Goal: Use online tool/utility: Utilize a website feature to perform a specific function

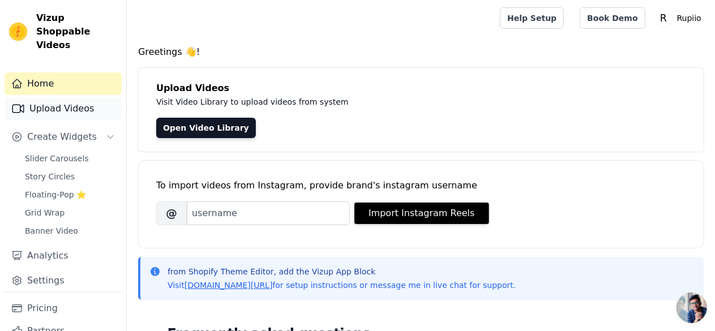
click at [56, 97] on link "Upload Videos" at bounding box center [63, 108] width 117 height 23
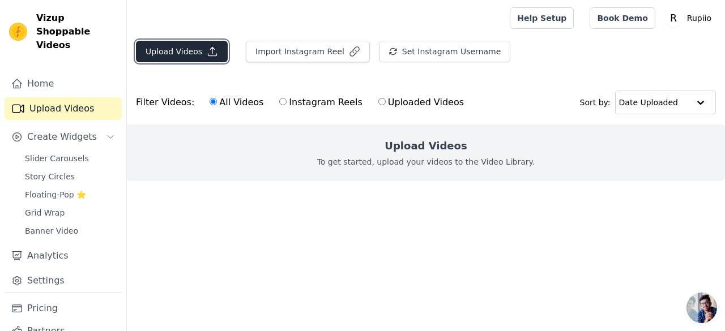
click at [207, 48] on icon "button" at bounding box center [212, 51] width 11 height 11
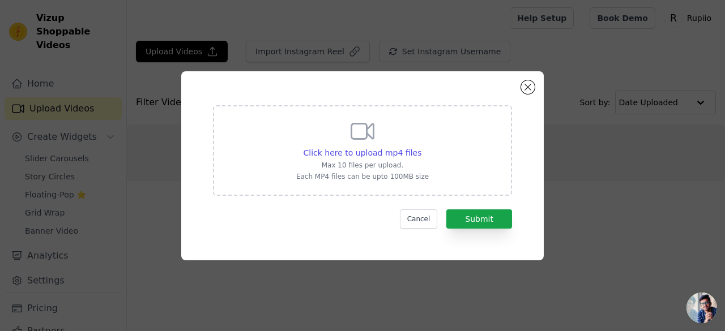
click at [320, 128] on div "Click here to upload mp4 files Max 10 files per upload. Each MP4 files can be u…" at bounding box center [362, 149] width 132 height 63
click at [421, 147] on input "Click here to upload mp4 files Max 10 files per upload. Each MP4 files can be u…" at bounding box center [421, 147] width 1 height 1
type input "C:\fakepath\VID-20250822-WA0007.mp4"
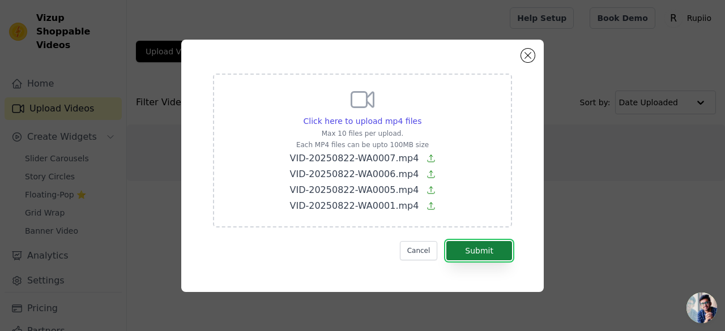
click at [482, 247] on button "Submit" at bounding box center [479, 250] width 66 height 19
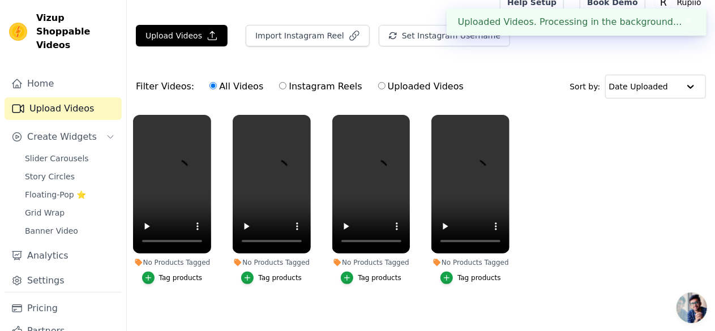
scroll to position [24, 0]
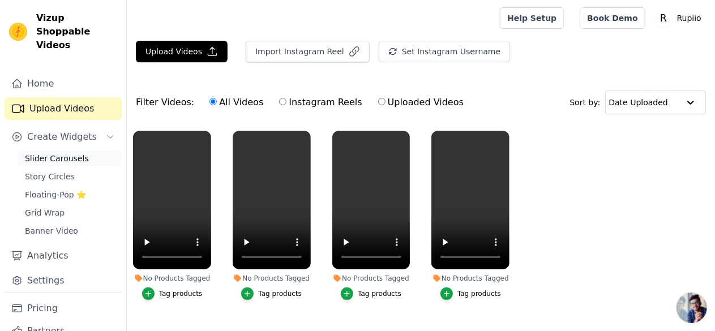
click at [74, 153] on span "Slider Carousels" at bounding box center [57, 158] width 64 height 11
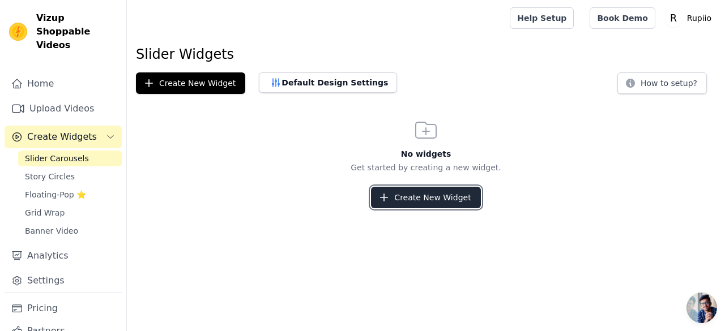
click at [409, 196] on button "Create New Widget" at bounding box center [425, 198] width 109 height 22
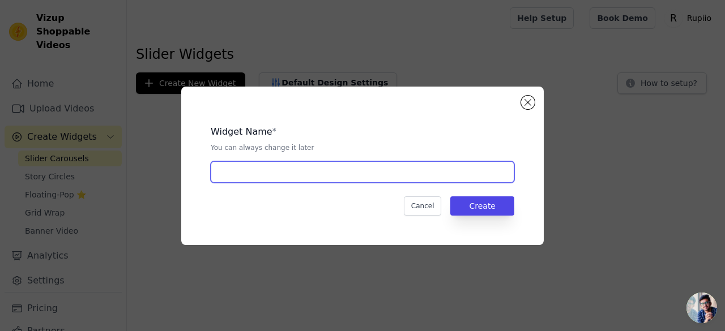
click at [291, 173] on input "text" at bounding box center [362, 172] width 303 height 22
type input "Slider Wid"
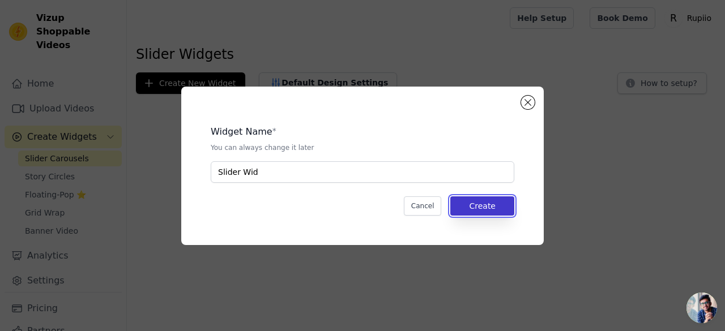
click at [465, 205] on button "Create" at bounding box center [482, 205] width 64 height 19
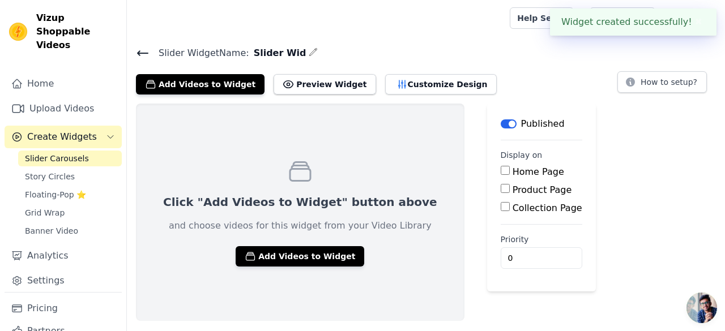
click at [500, 169] on input "Home Page" at bounding box center [504, 170] width 9 height 9
checkbox input "true"
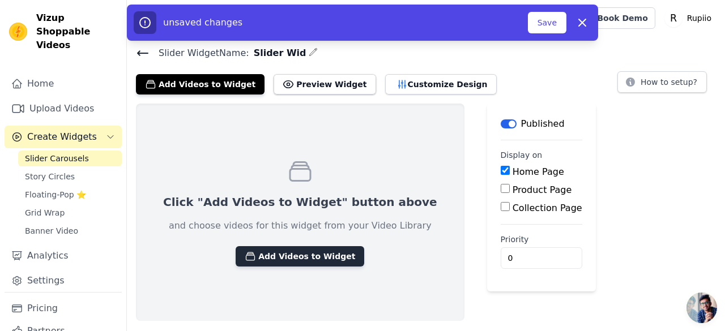
click at [307, 254] on button "Add Videos to Widget" at bounding box center [299, 256] width 128 height 20
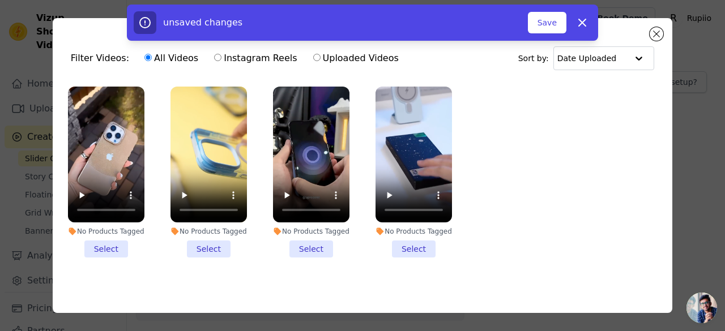
click at [100, 245] on li "No Products Tagged Select" at bounding box center [106, 172] width 76 height 171
click at [0, 0] on input "No Products Tagged Select" at bounding box center [0, 0] width 0 height 0
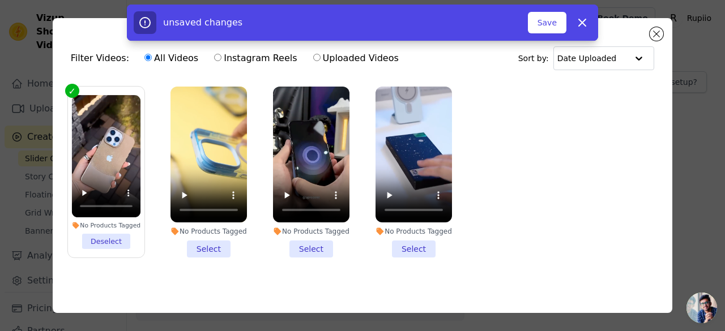
click at [227, 247] on li "No Products Tagged Select" at bounding box center [208, 172] width 76 height 171
click at [0, 0] on input "No Products Tagged Select" at bounding box center [0, 0] width 0 height 0
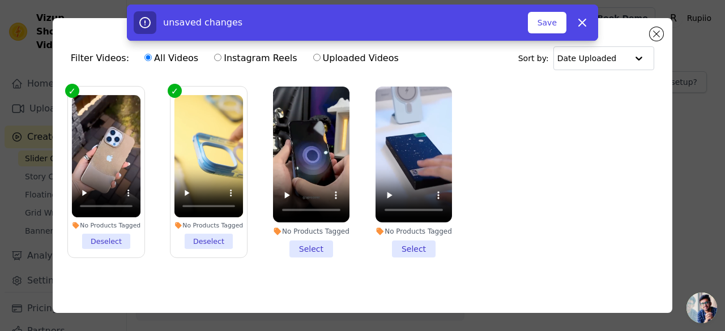
click at [301, 247] on li "No Products Tagged Select" at bounding box center [311, 172] width 76 height 171
click at [0, 0] on input "No Products Tagged Select" at bounding box center [0, 0] width 0 height 0
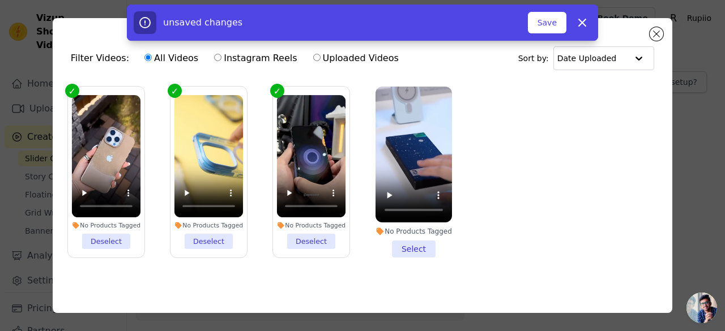
click at [386, 244] on li "No Products Tagged Select" at bounding box center [413, 172] width 76 height 171
click at [0, 0] on input "No Products Tagged Select" at bounding box center [0, 0] width 0 height 0
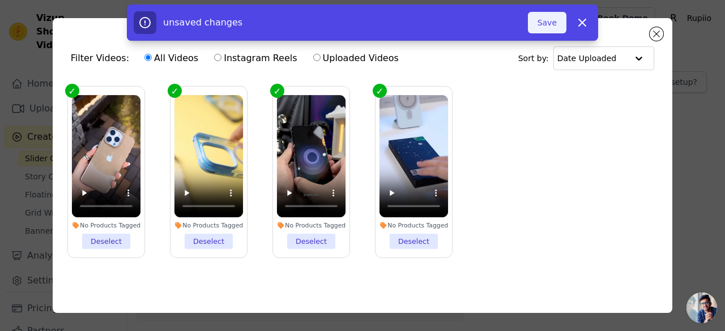
click at [546, 26] on button "Save" at bounding box center [547, 23] width 38 height 22
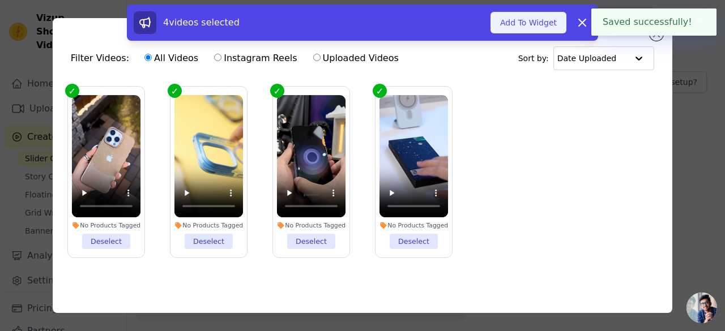
click at [539, 22] on button "Add To Widget" at bounding box center [528, 23] width 76 height 22
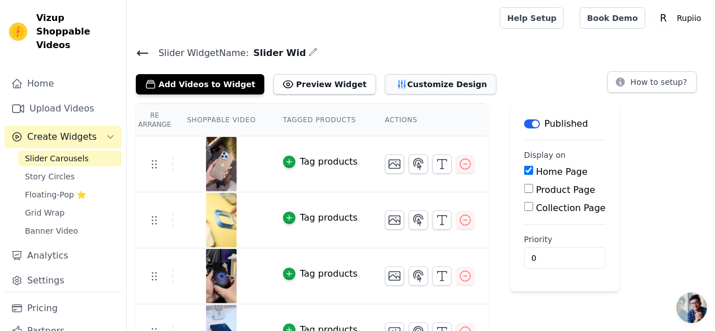
click at [393, 80] on button "Customize Design" at bounding box center [441, 84] width 112 height 20
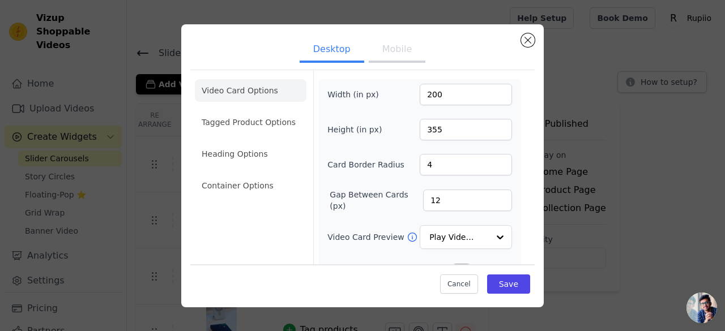
click at [392, 44] on button "Mobile" at bounding box center [396, 50] width 57 height 25
click at [341, 44] on button "Desktop" at bounding box center [331, 50] width 65 height 25
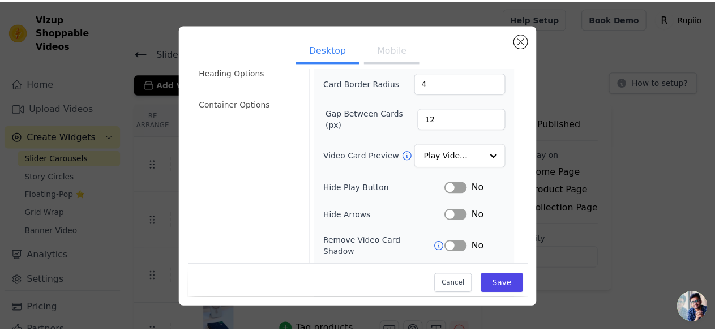
scroll to position [153, 0]
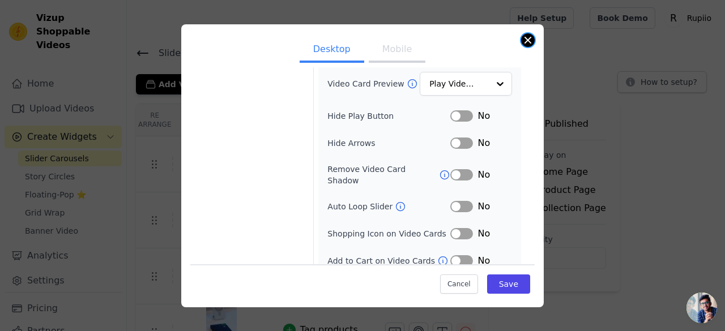
click at [521, 40] on button "Close modal" at bounding box center [528, 40] width 14 height 14
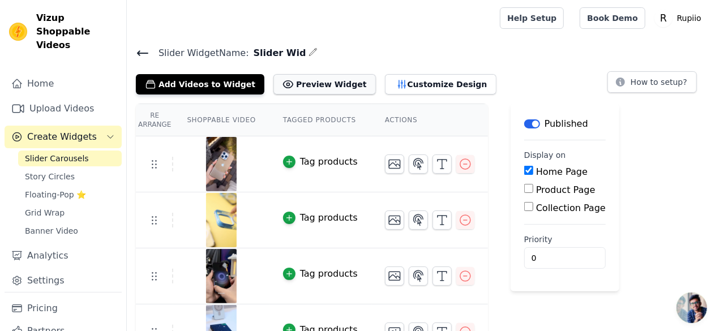
click at [323, 91] on button "Preview Widget" at bounding box center [324, 84] width 102 height 20
